Goal: Navigation & Orientation: Find specific page/section

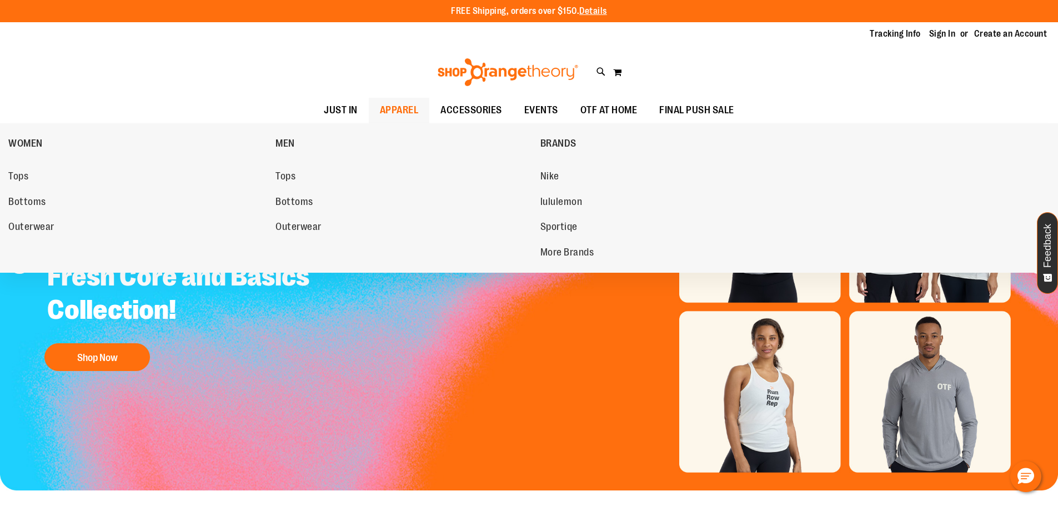
click at [392, 107] on span "APPAREL" at bounding box center [399, 110] width 39 height 25
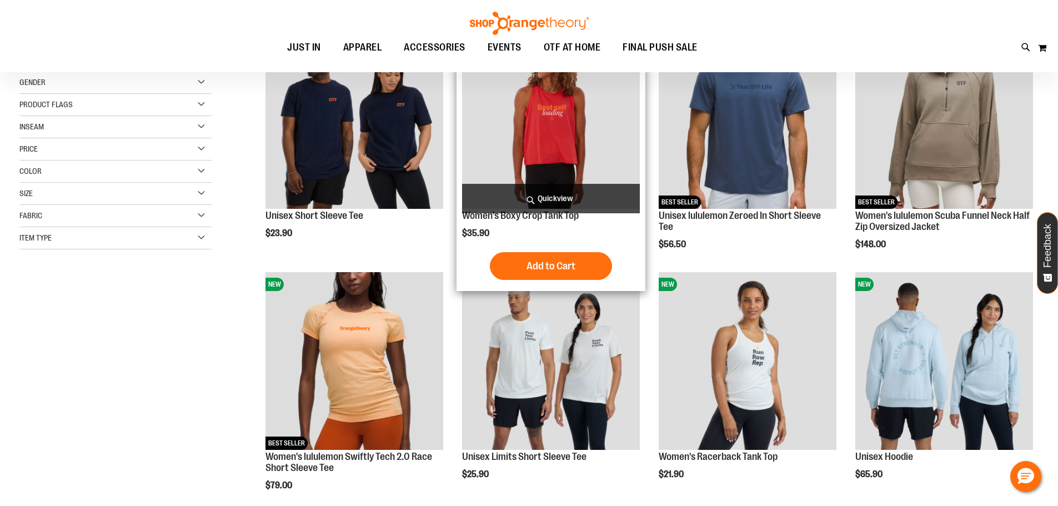
scroll to position [55, 0]
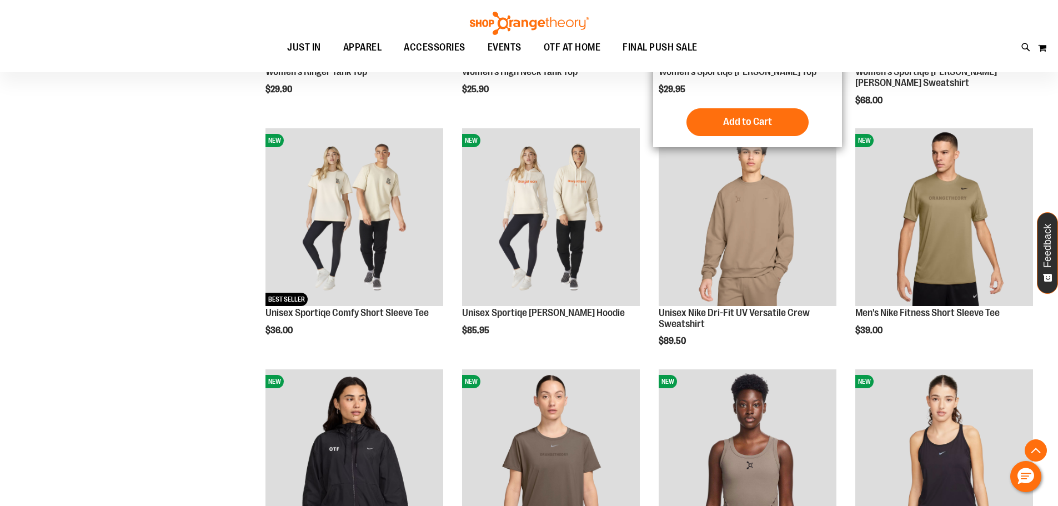
scroll to position [994, 0]
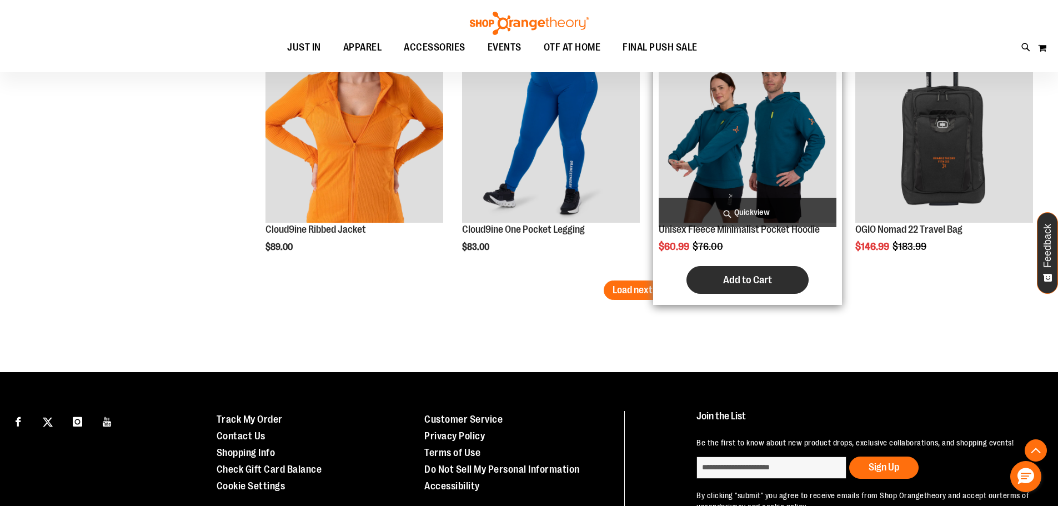
scroll to position [1993, 0]
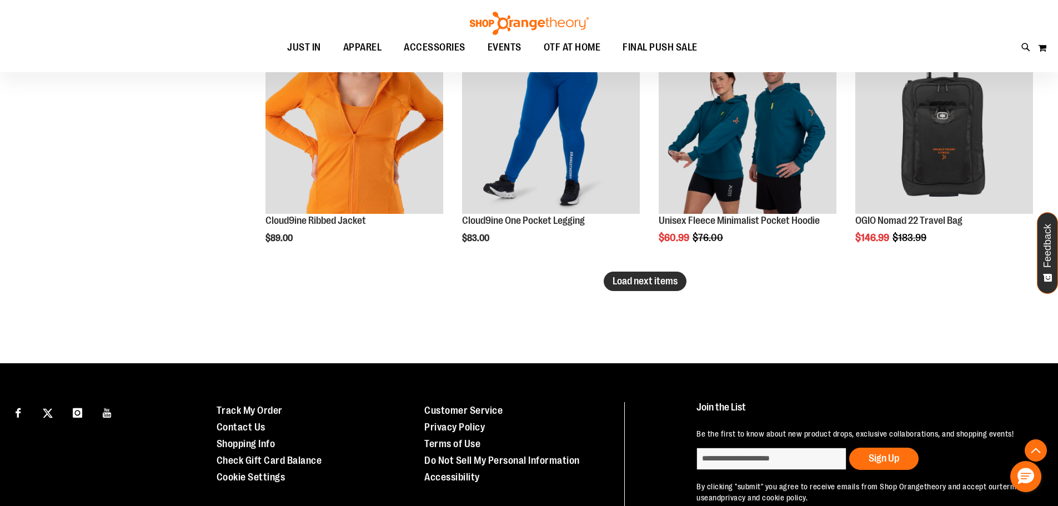
click at [644, 286] on span "Load next items" at bounding box center [644, 280] width 65 height 11
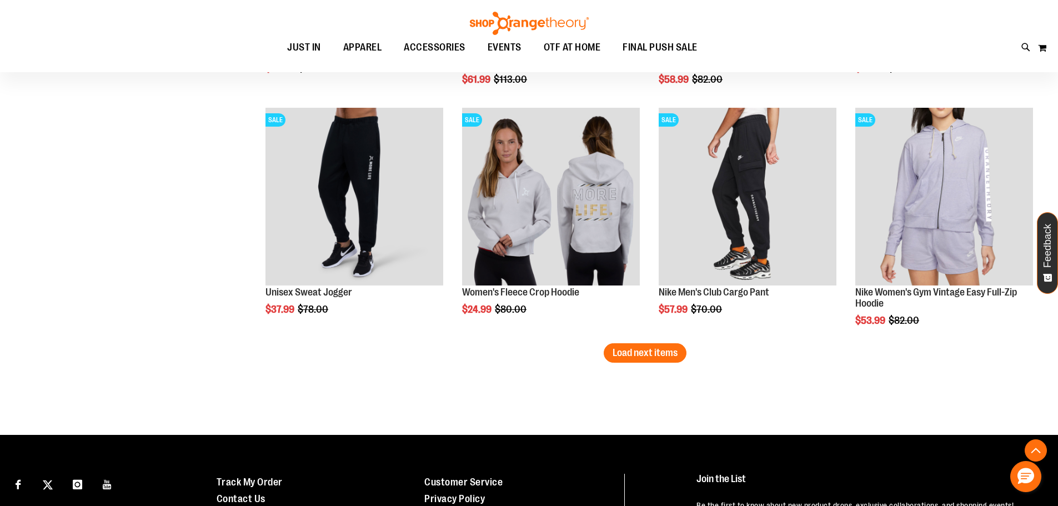
scroll to position [2661, 0]
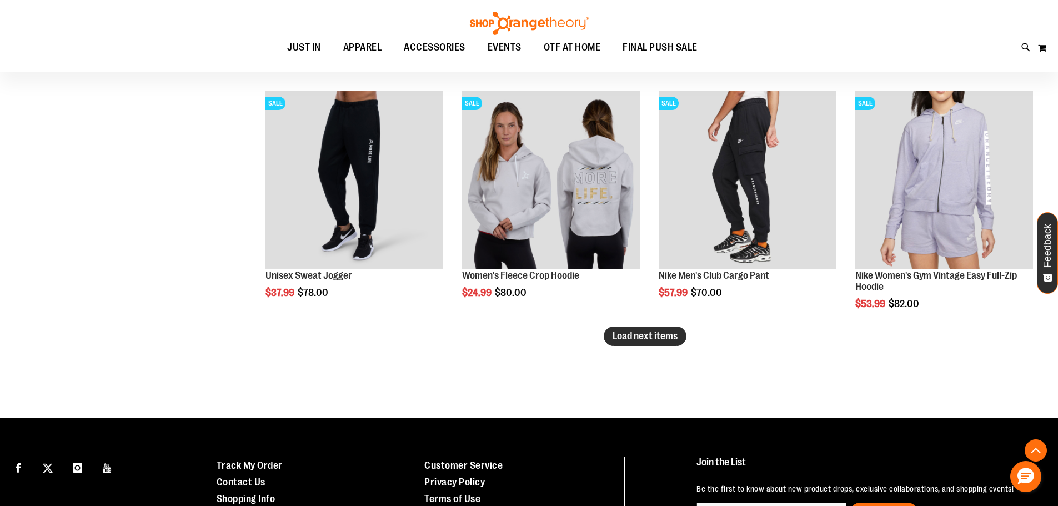
click at [665, 345] on button "Load next items" at bounding box center [645, 336] width 83 height 19
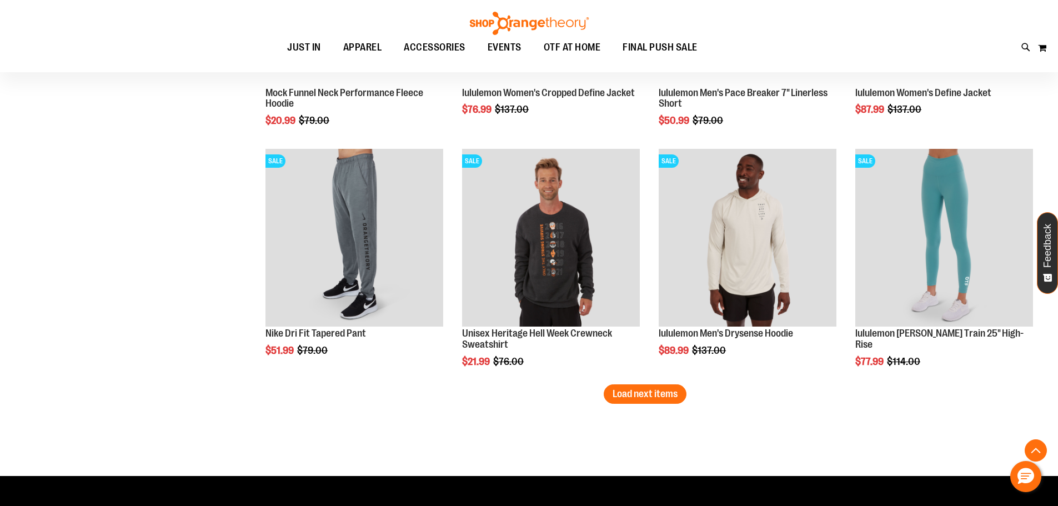
scroll to position [3327, 0]
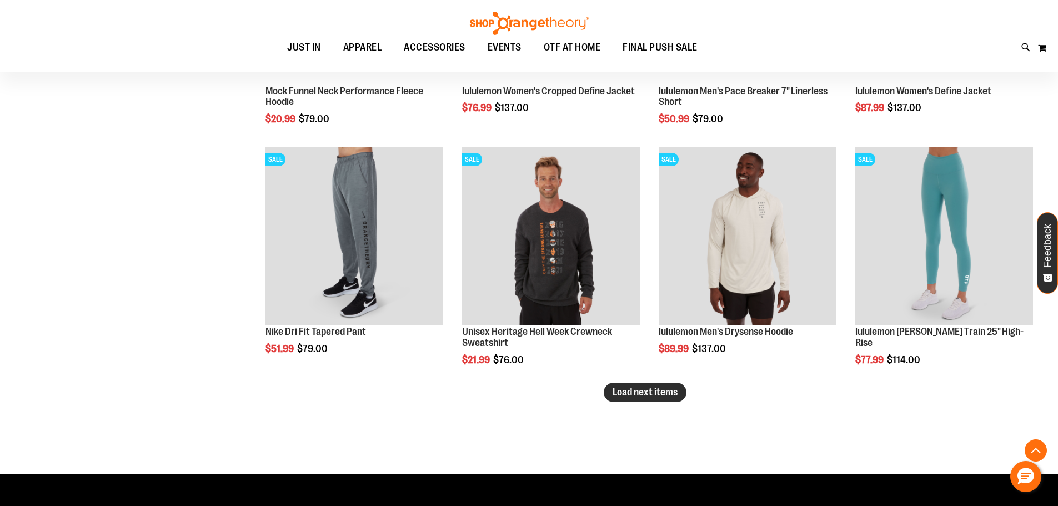
click at [656, 388] on span "Load next items" at bounding box center [644, 391] width 65 height 11
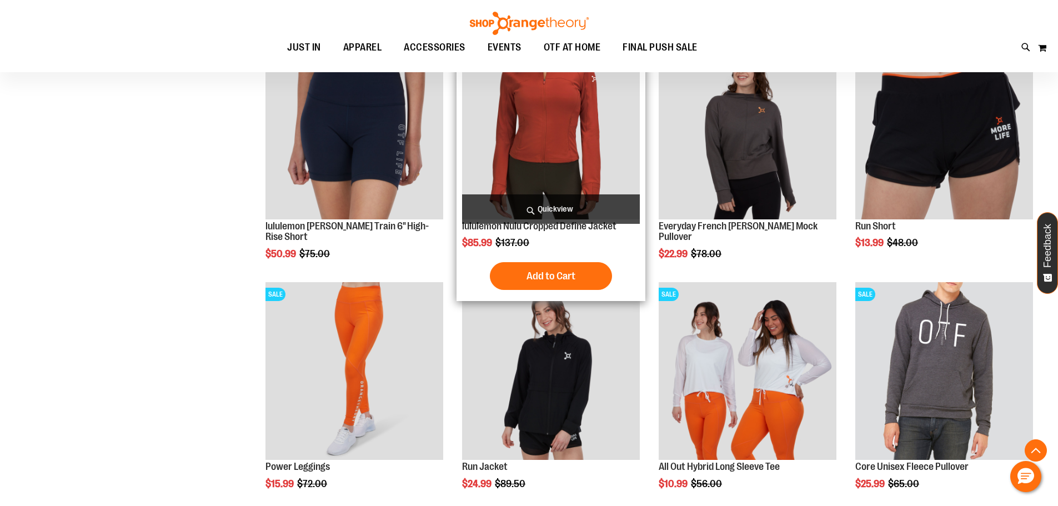
scroll to position [3994, 0]
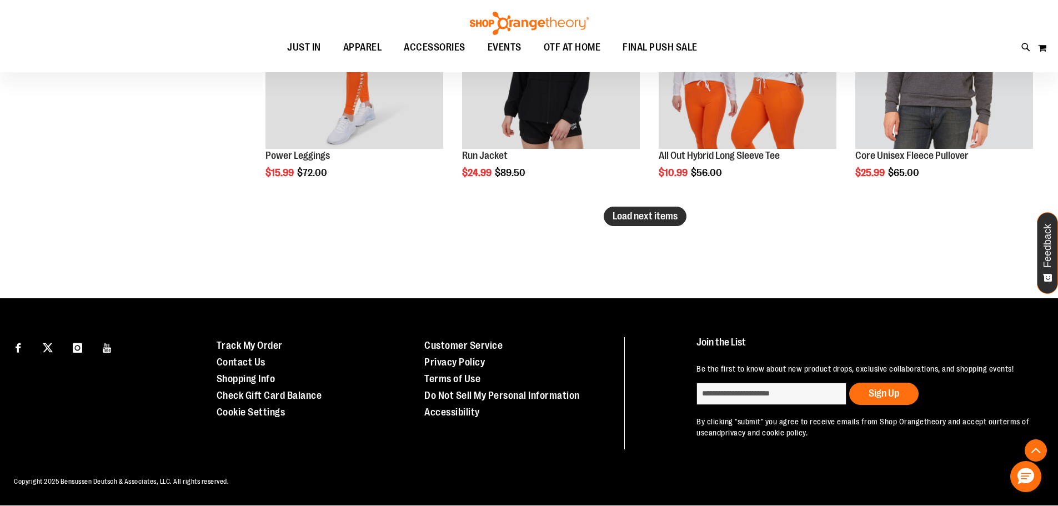
click at [630, 218] on span "Load next items" at bounding box center [644, 215] width 65 height 11
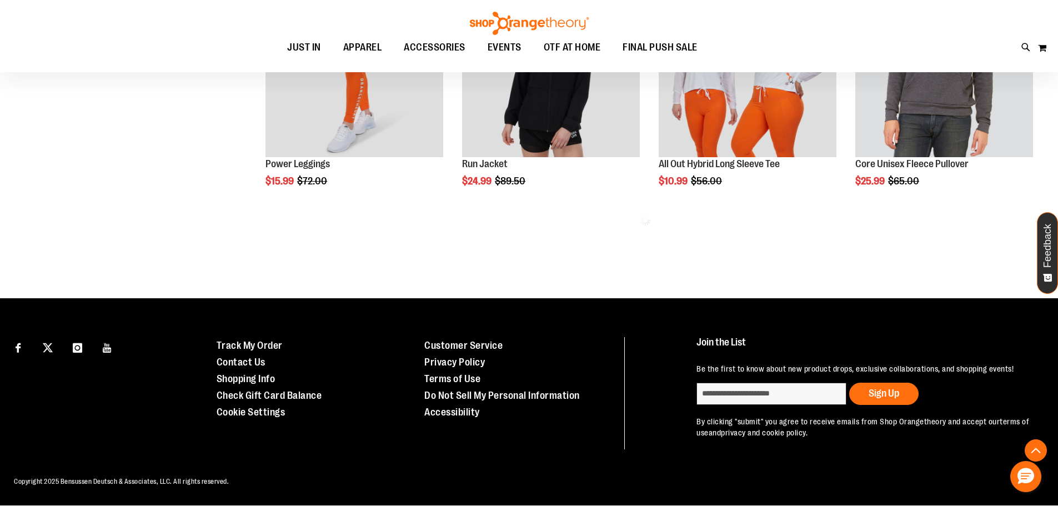
scroll to position [4217, 0]
